Goal: Find specific page/section: Find specific page/section

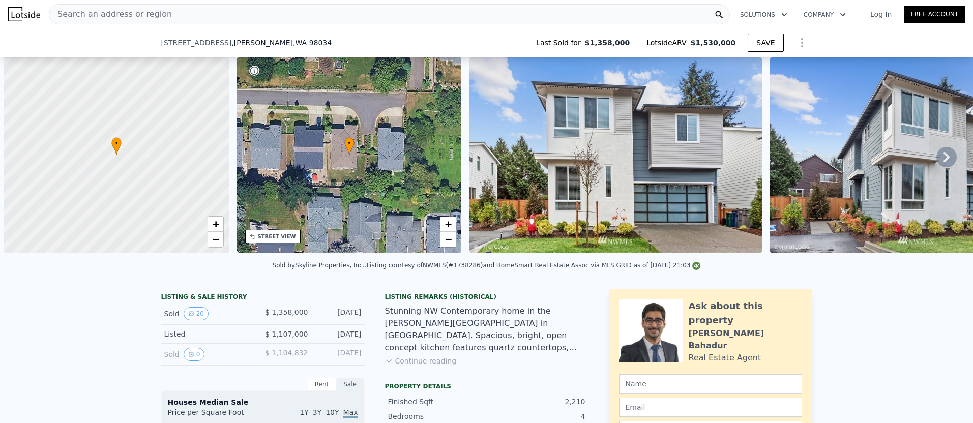
scroll to position [0, 968]
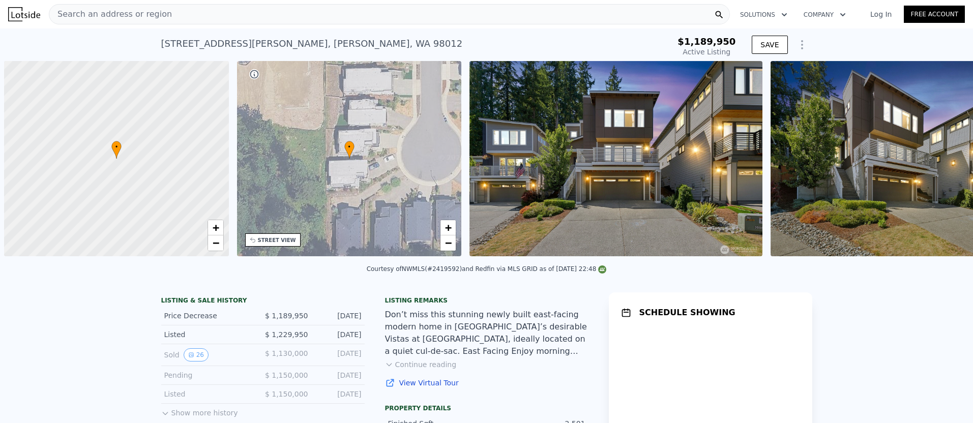
scroll to position [0, 4]
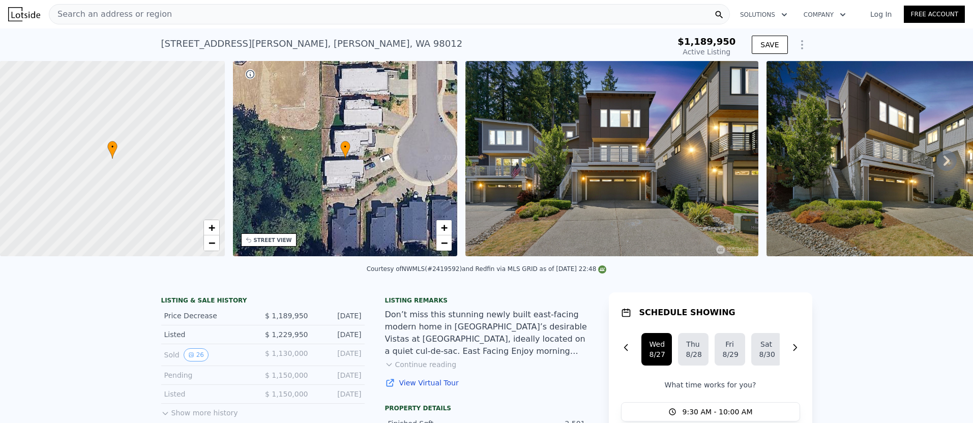
click at [182, 15] on div "Search an address or region" at bounding box center [389, 14] width 681 height 20
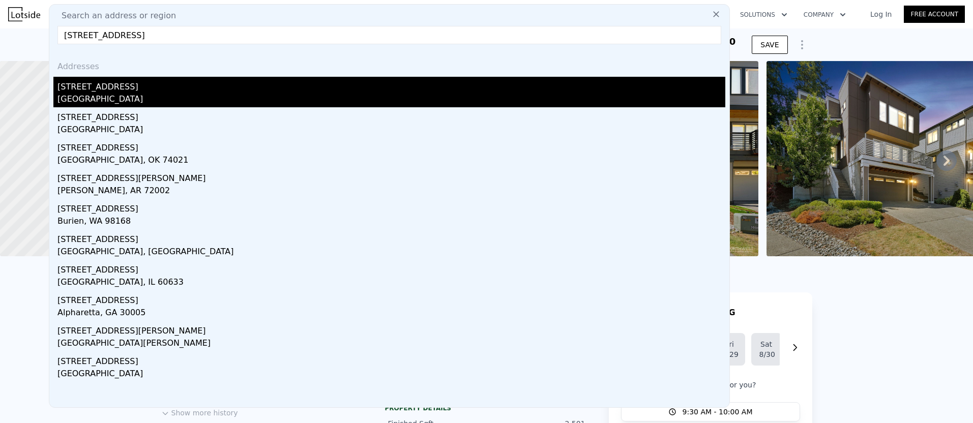
type input "13033 25th ave"
click at [152, 91] on div "13033 25th Ave NE" at bounding box center [391, 85] width 668 height 16
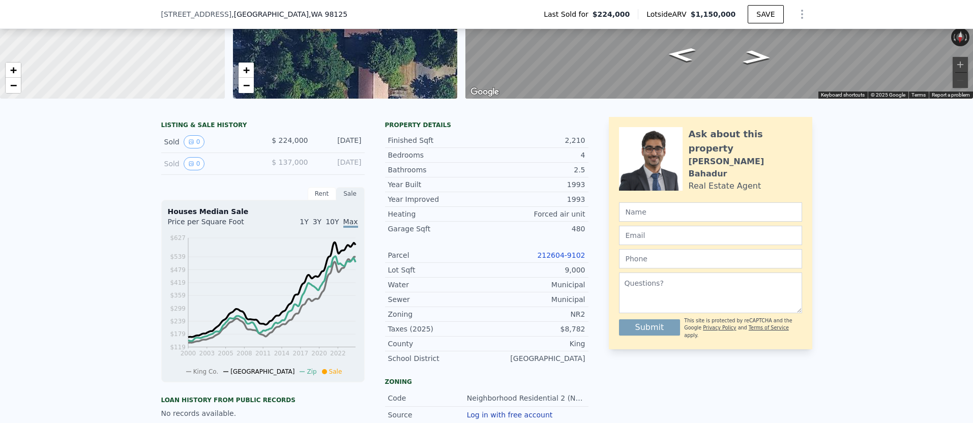
scroll to position [160, 0]
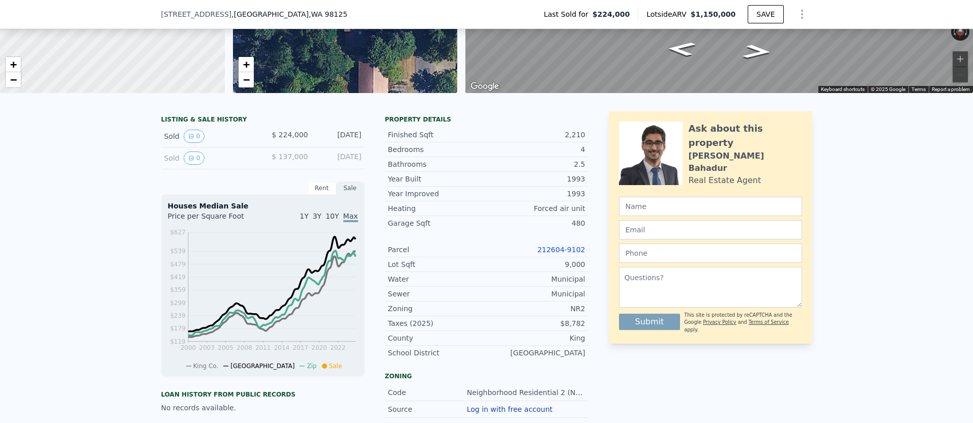
click at [563, 249] on link "212604-9102" at bounding box center [561, 250] width 48 height 8
